Goal: Transaction & Acquisition: Subscribe to service/newsletter

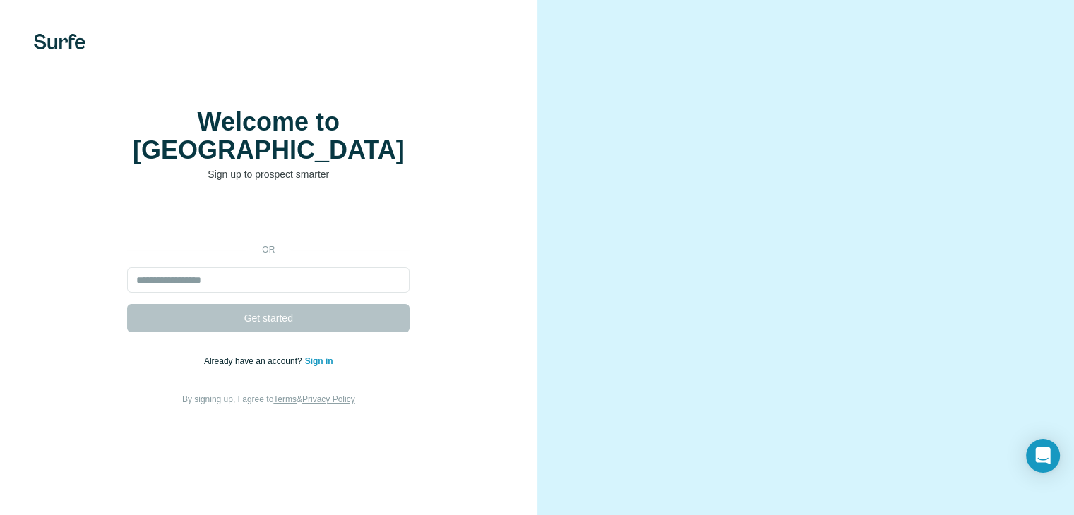
click at [704, 143] on video at bounding box center [806, 257] width 458 height 229
click at [338, 289] on input "email" at bounding box center [268, 280] width 282 height 25
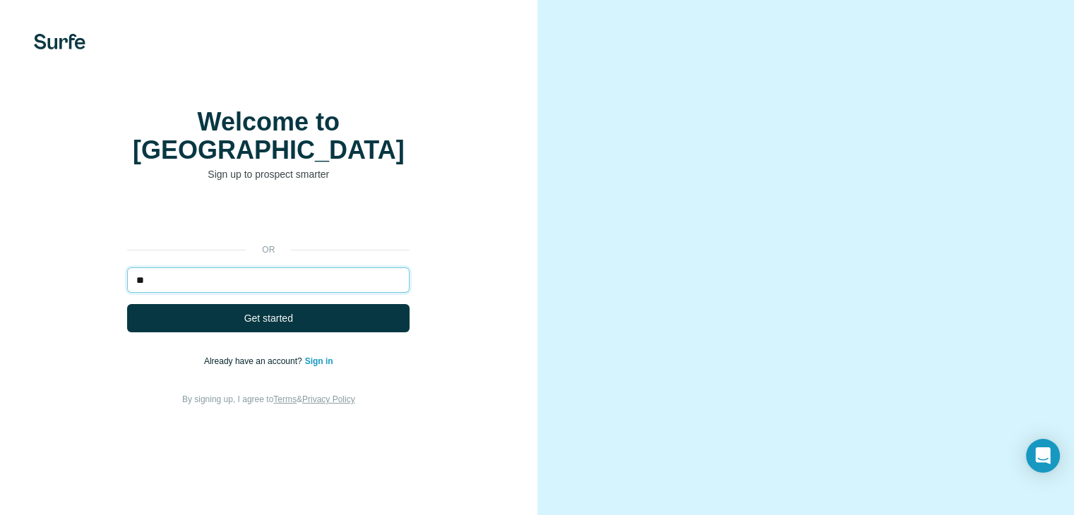
type input "*"
type input "**********"
click at [127, 304] on button "Get started" at bounding box center [268, 318] width 282 height 28
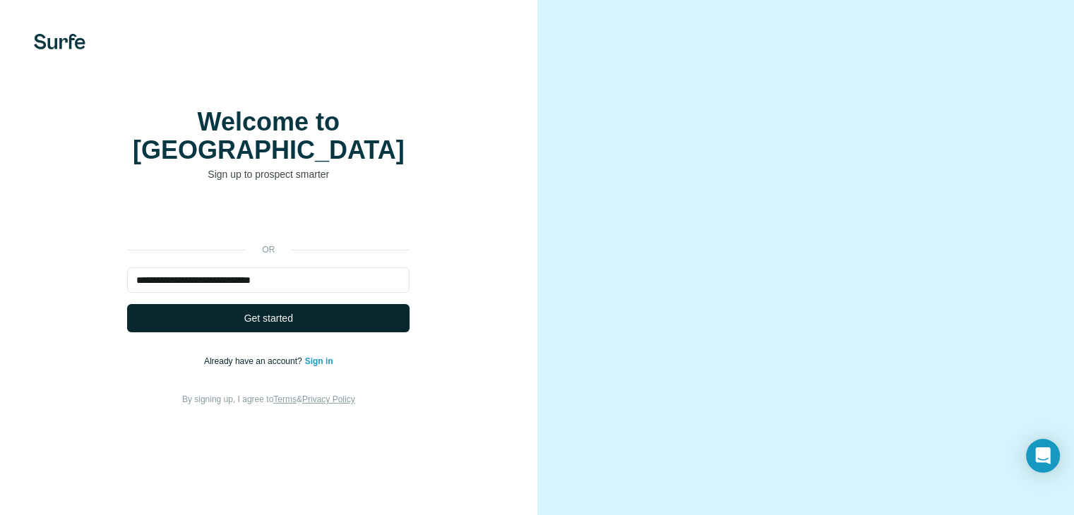
click at [318, 332] on button "Get started" at bounding box center [268, 318] width 282 height 28
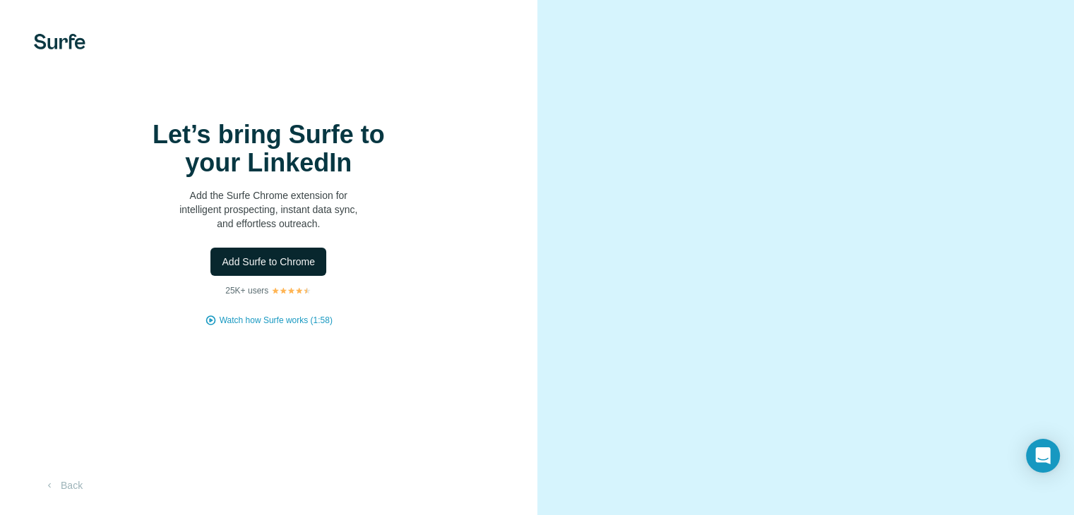
click at [294, 269] on span "Add Surfe to Chrome" at bounding box center [268, 262] width 93 height 14
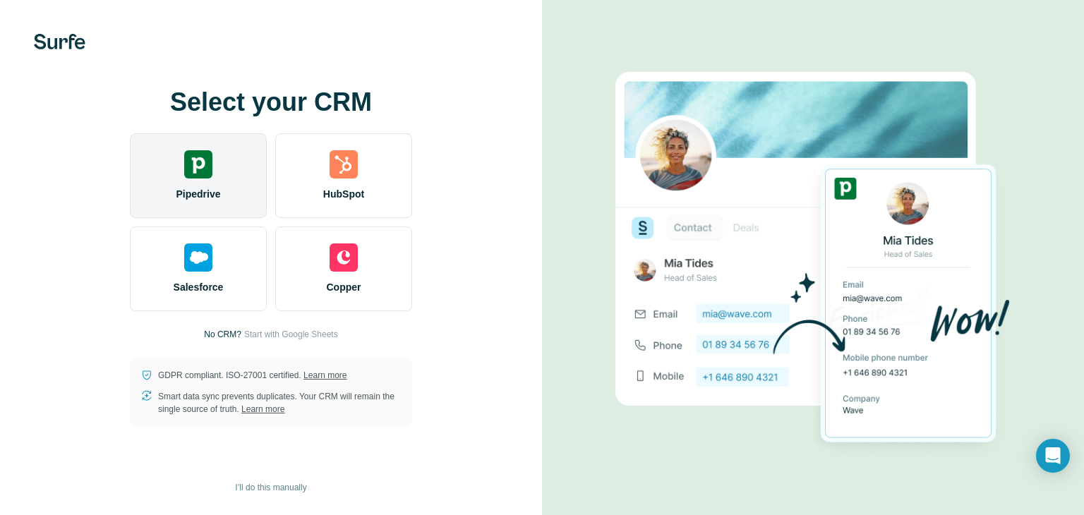
click at [181, 181] on div "Pipedrive" at bounding box center [198, 175] width 137 height 85
click at [212, 205] on div "Pipedrive" at bounding box center [198, 175] width 137 height 85
click at [215, 191] on span "Pipedrive" at bounding box center [198, 194] width 44 height 14
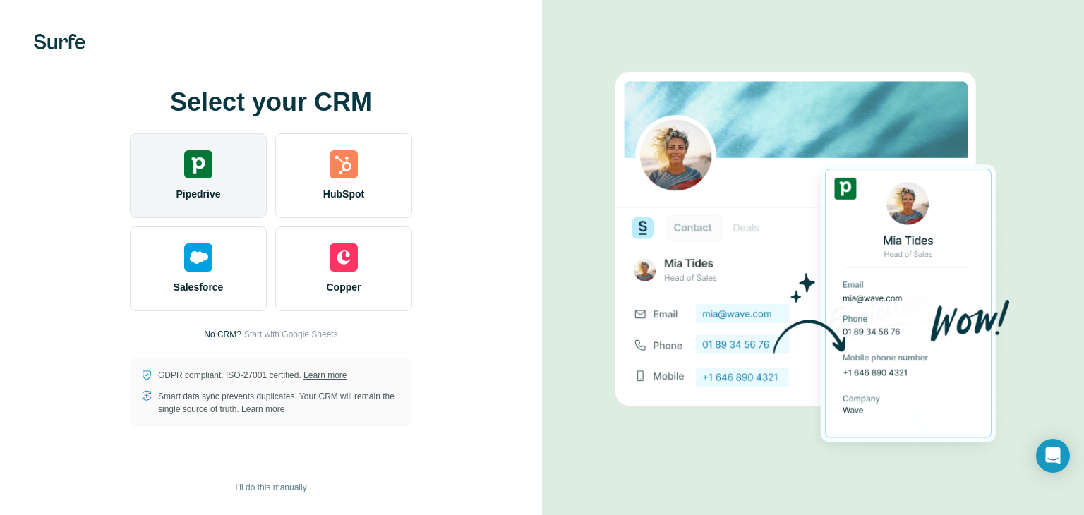
click at [221, 205] on div "Pipedrive" at bounding box center [198, 175] width 137 height 85
